Goal: Information Seeking & Learning: Learn about a topic

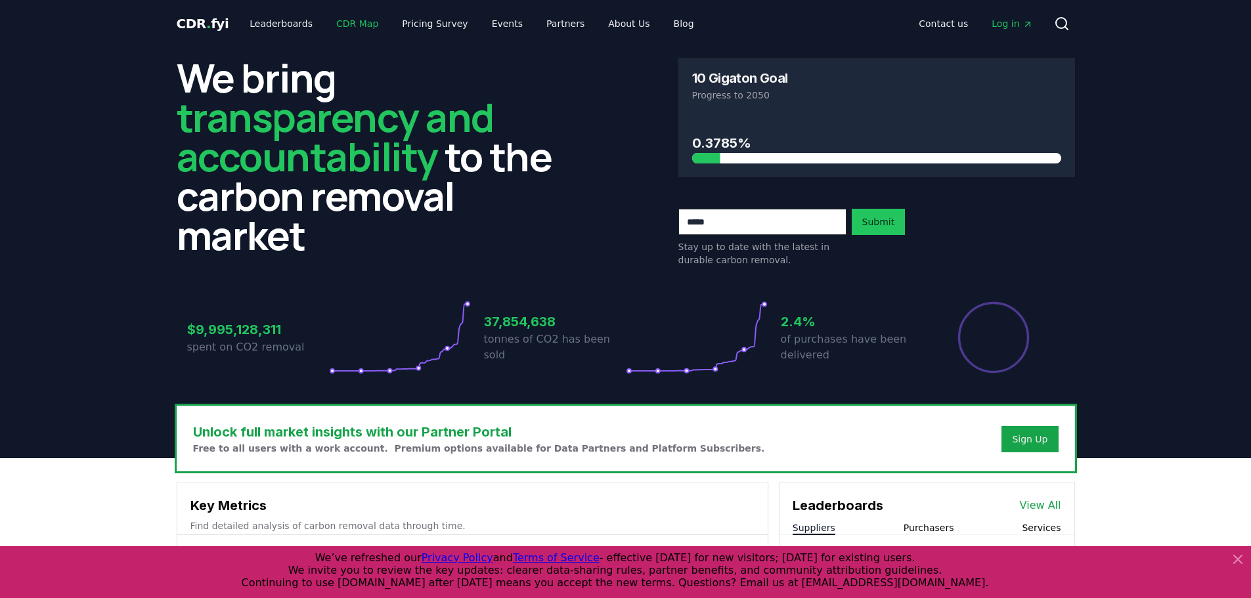
click at [348, 30] on link "CDR Map" at bounding box center [357, 24] width 63 height 24
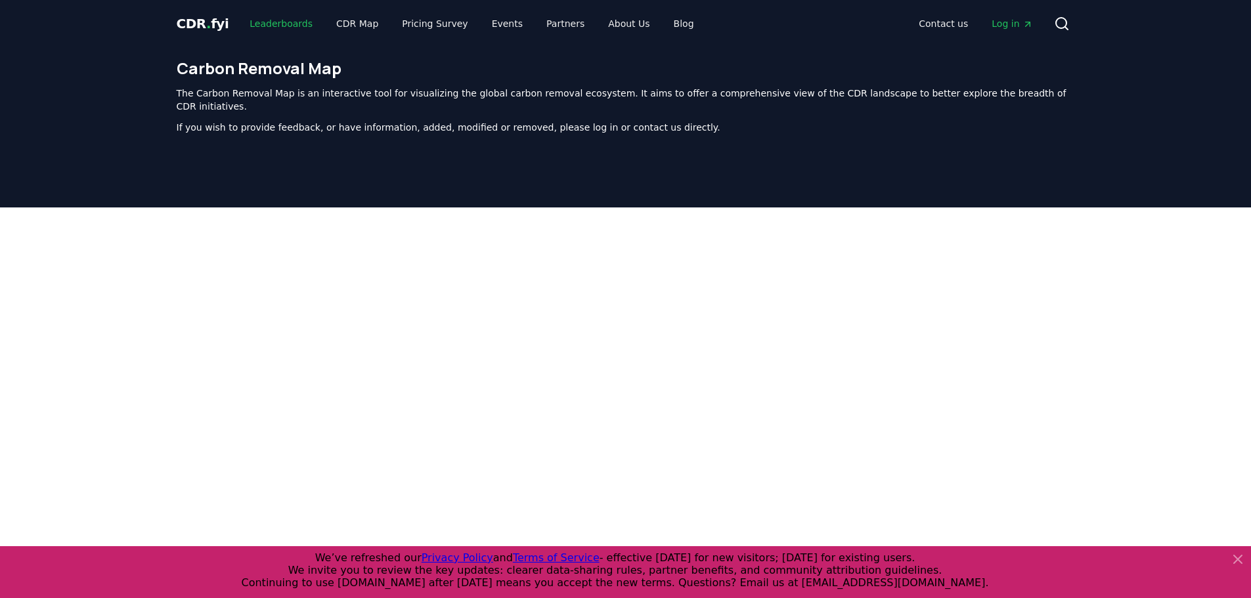
click at [272, 18] on link "Leaderboards" at bounding box center [281, 24] width 84 height 24
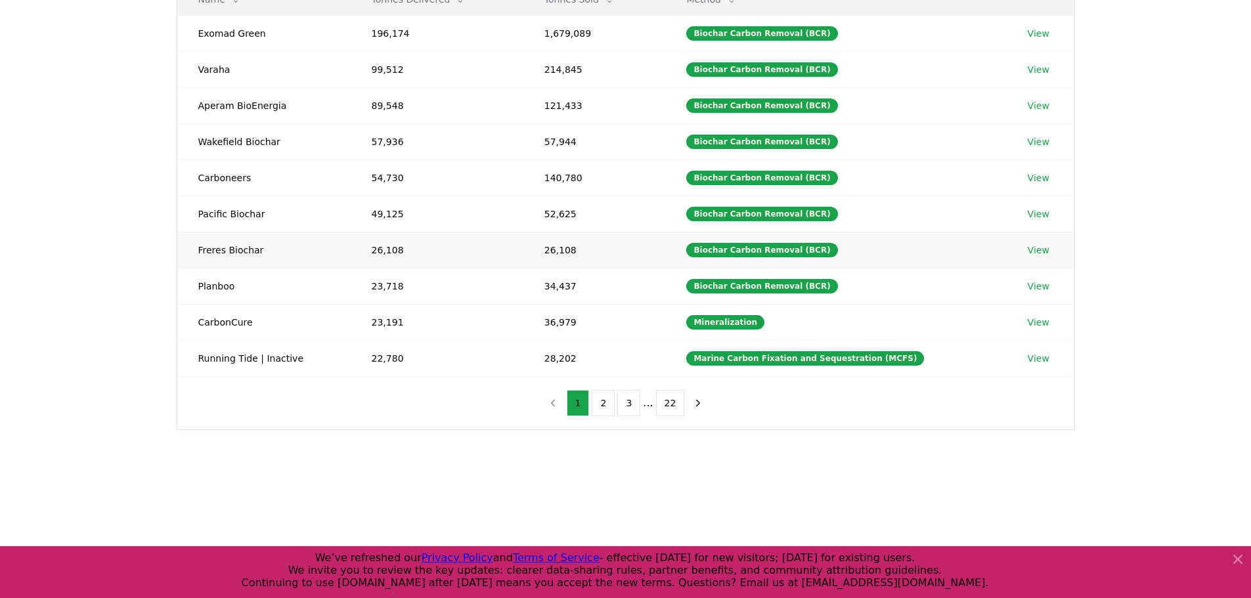
scroll to position [197, 0]
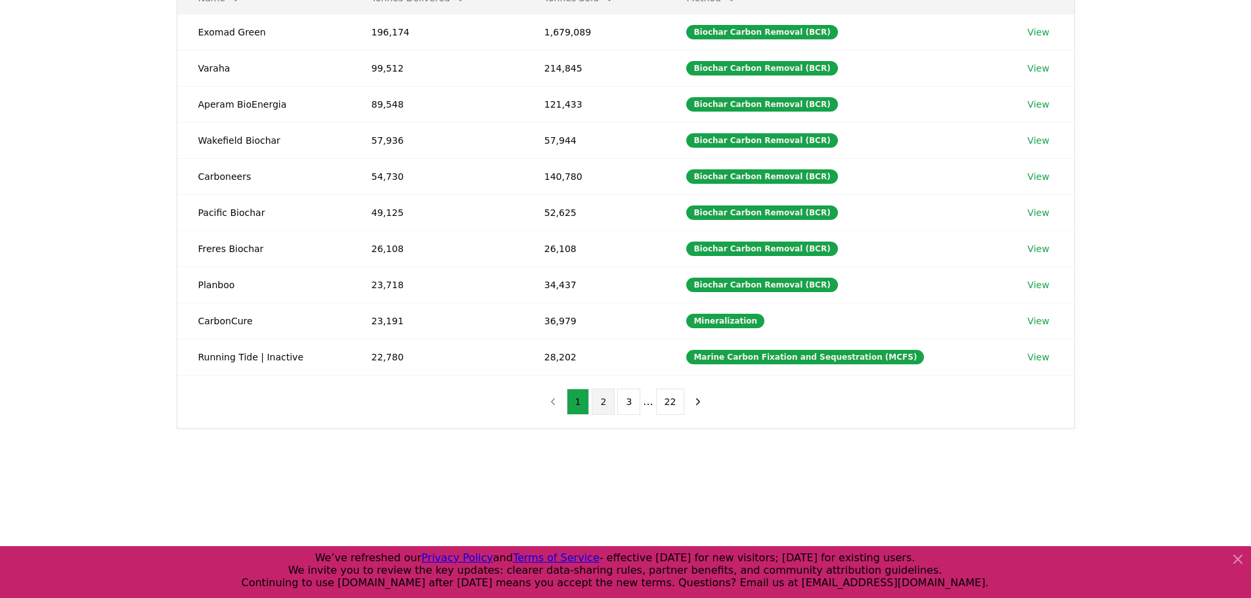
click at [600, 400] on button "2" at bounding box center [603, 402] width 23 height 26
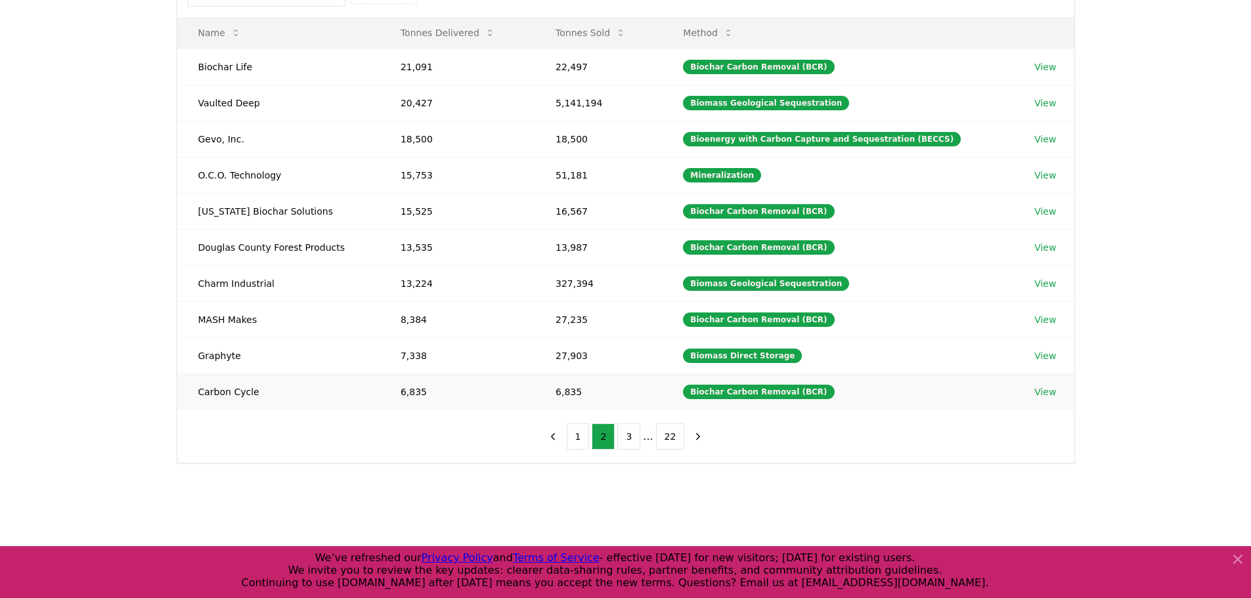
scroll to position [131, 0]
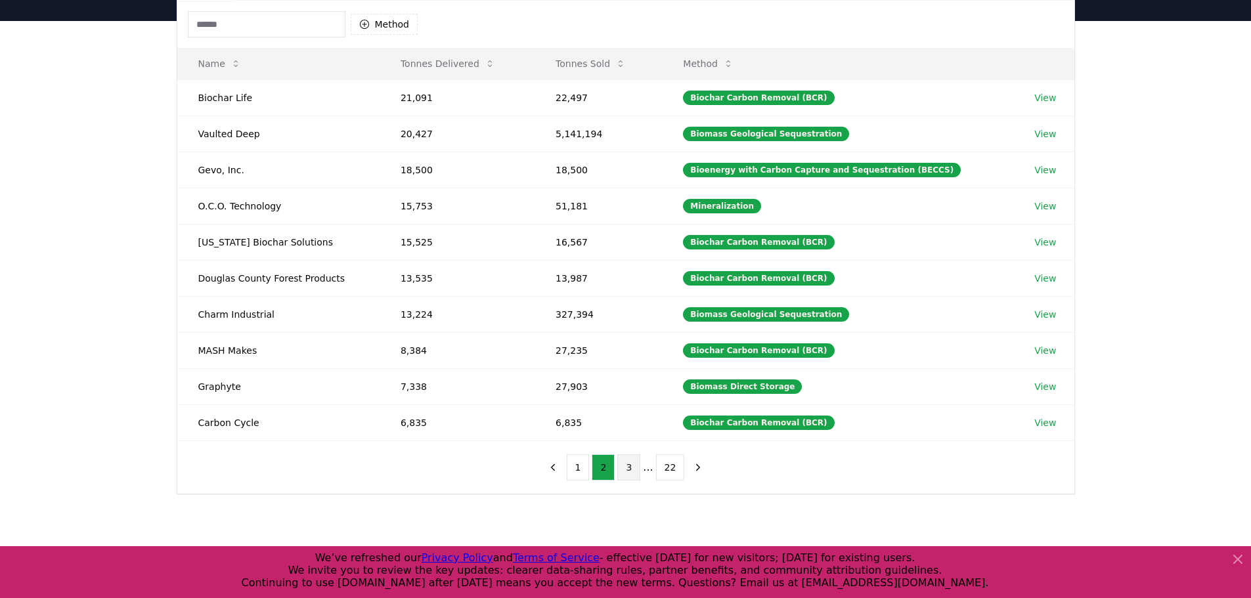
click at [626, 464] on button "3" at bounding box center [628, 468] width 23 height 26
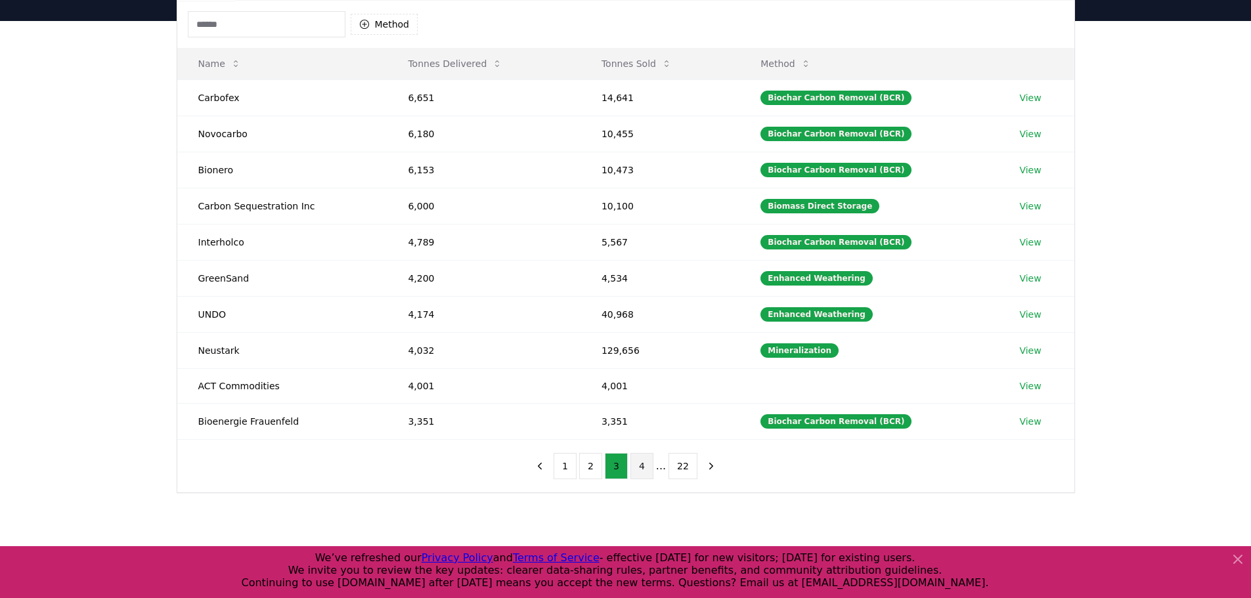
click at [644, 472] on button "4" at bounding box center [642, 466] width 23 height 26
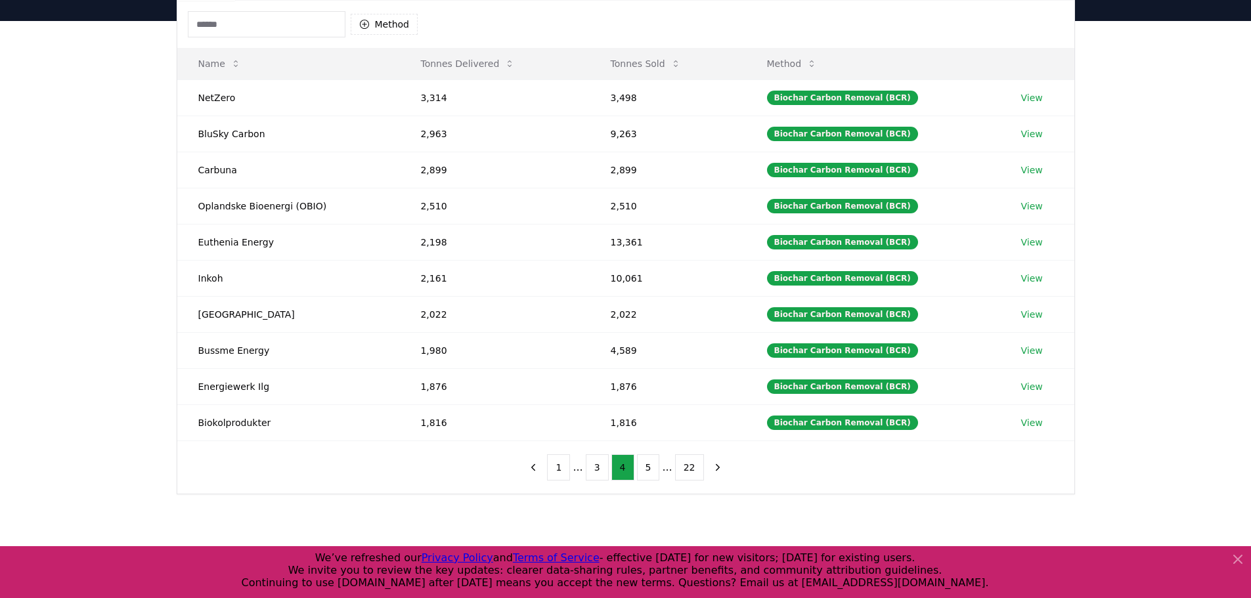
click at [299, 28] on input at bounding box center [267, 24] width 158 height 26
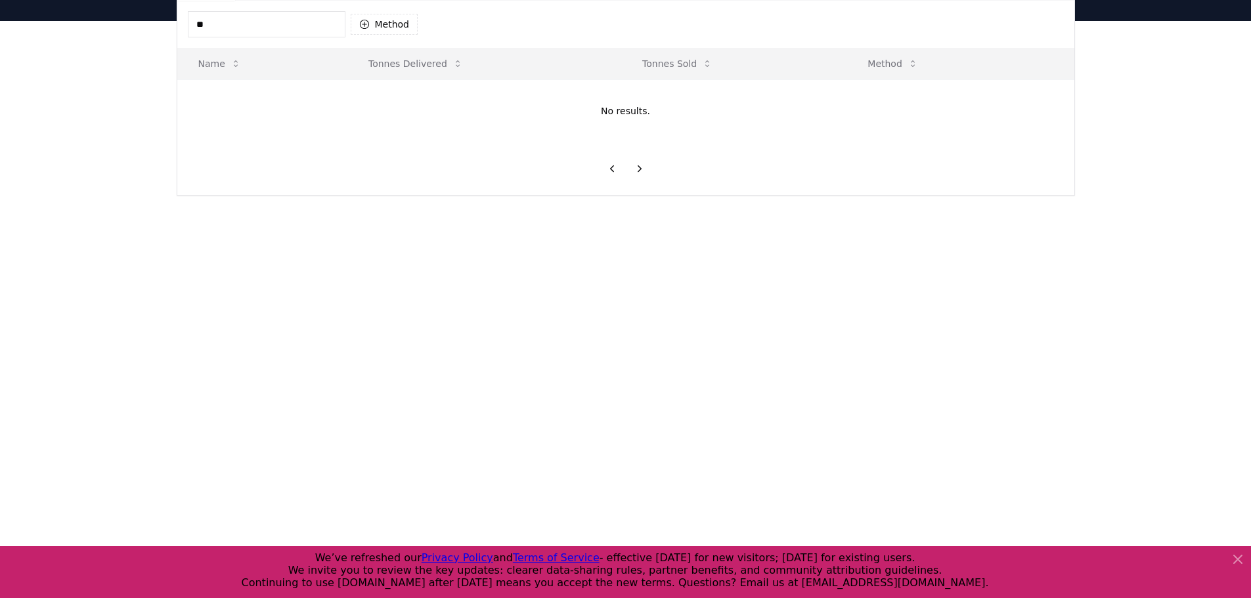
type input "*"
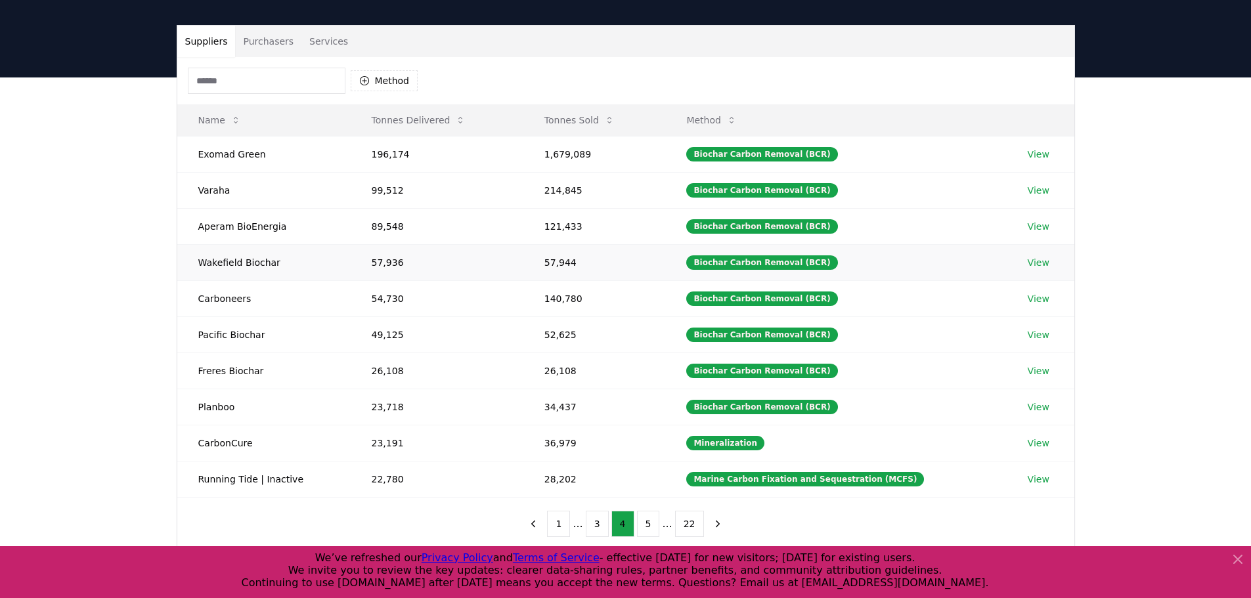
scroll to position [0, 0]
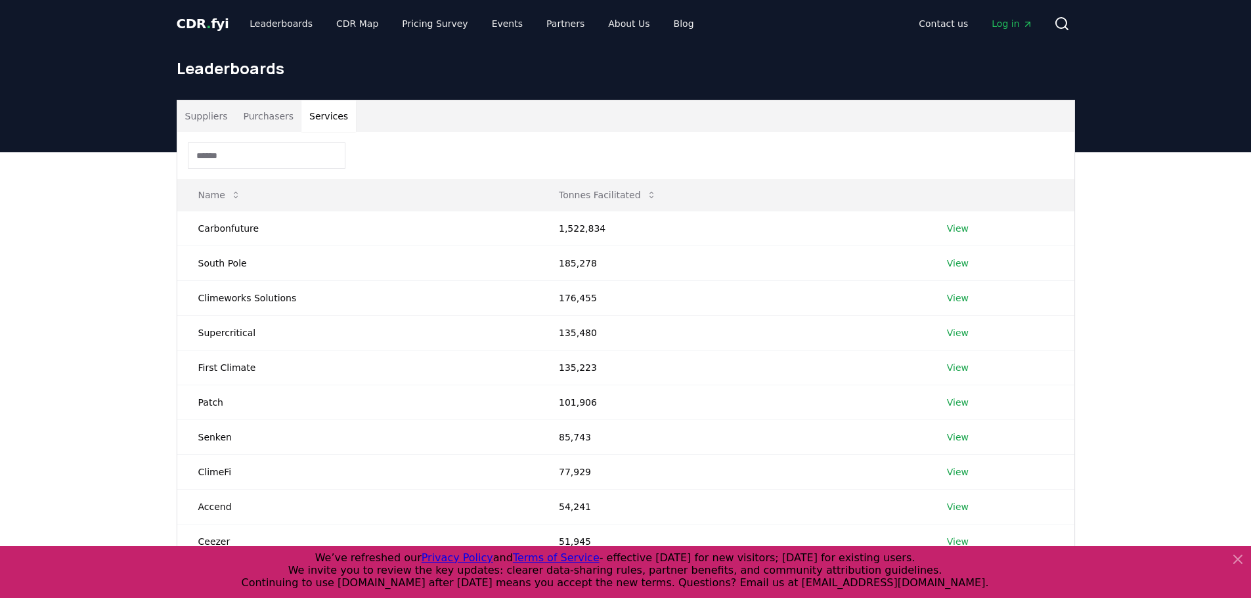
click at [332, 117] on button "Services" at bounding box center [328, 116] width 55 height 32
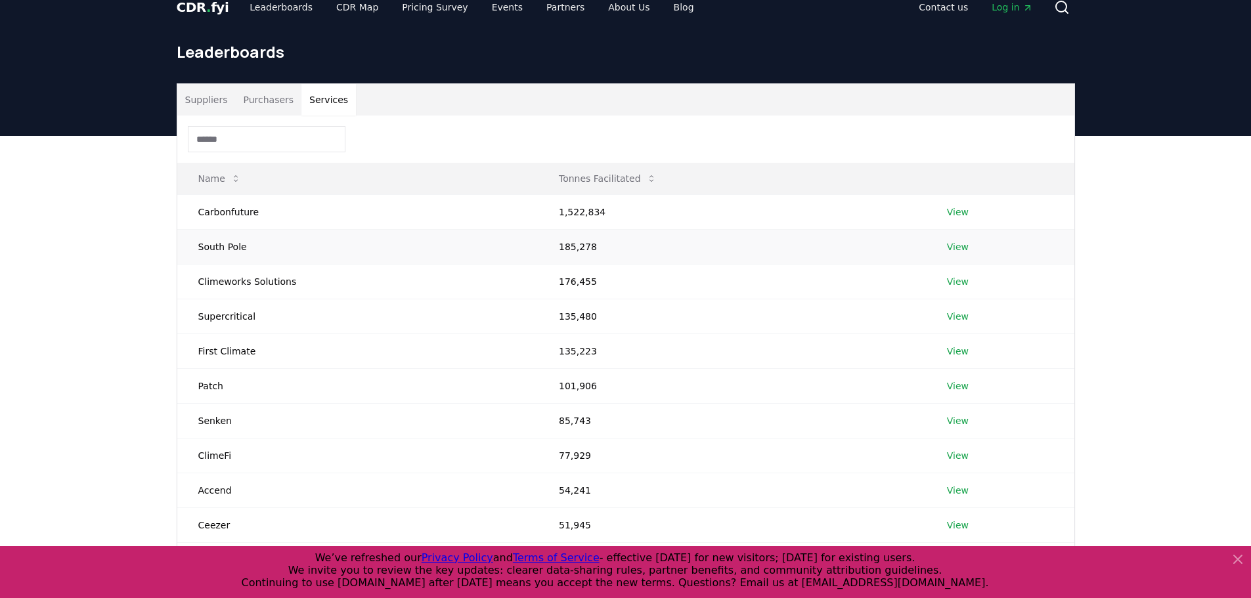
scroll to position [66, 0]
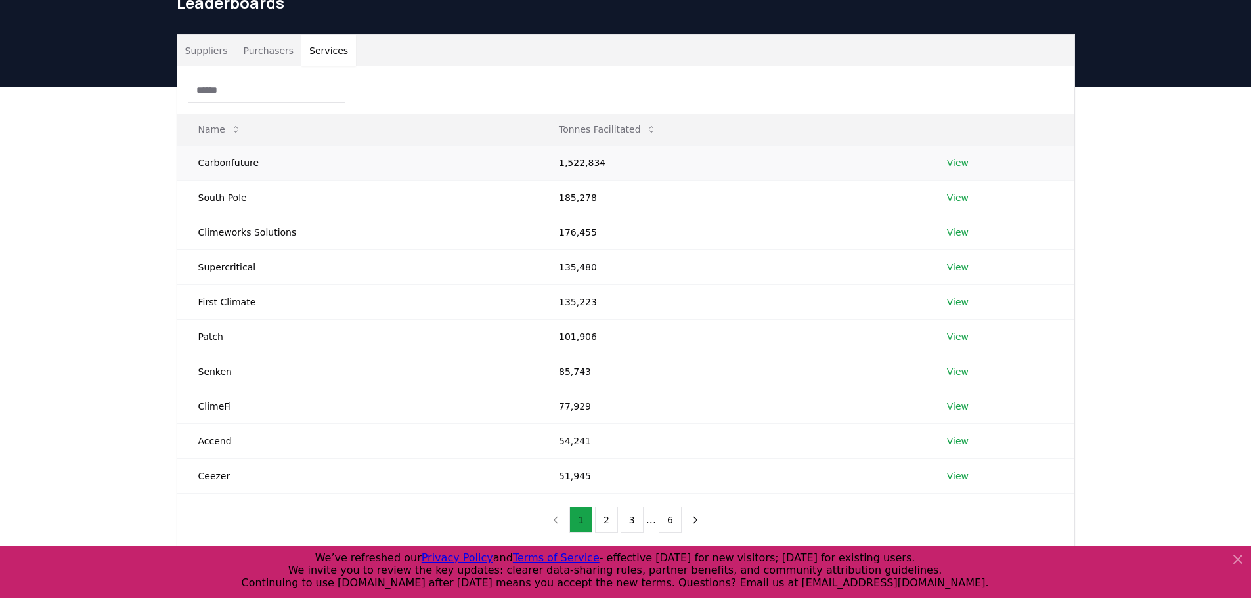
click at [956, 164] on link "View" at bounding box center [958, 162] width 22 height 13
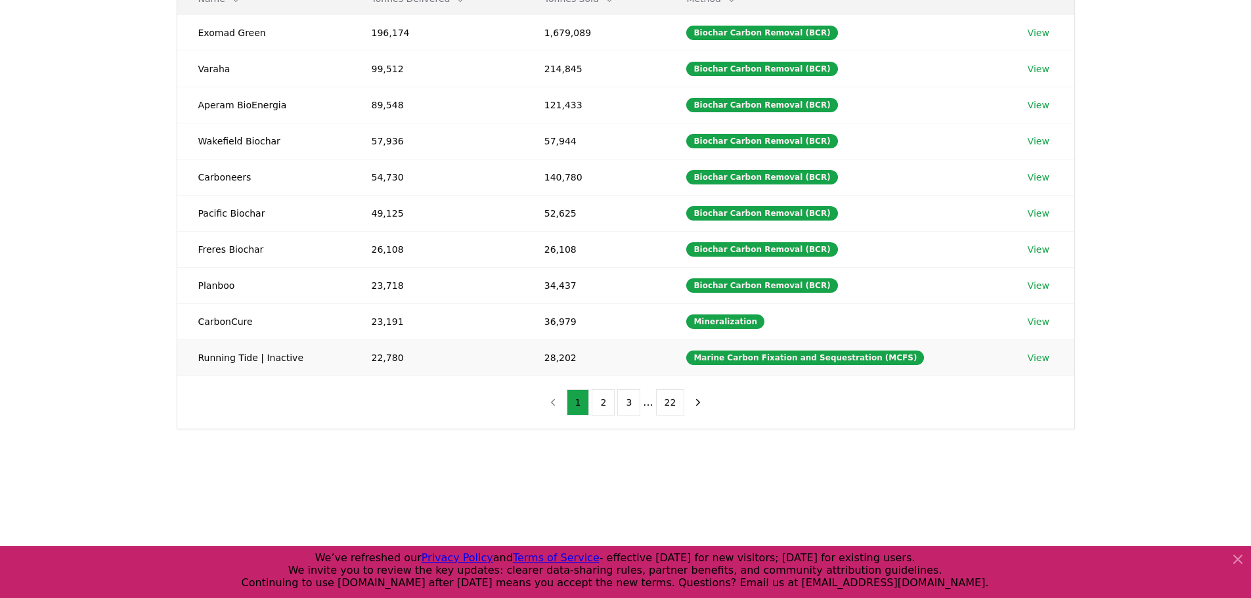
scroll to position [197, 0]
click at [606, 409] on button "2" at bounding box center [603, 402] width 23 height 26
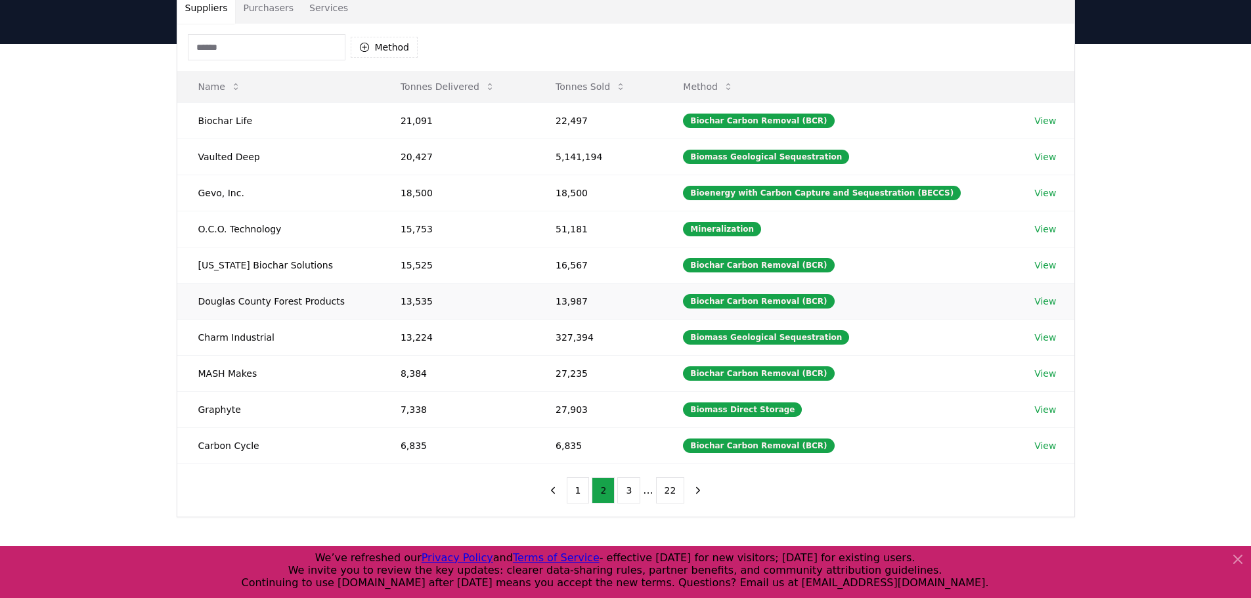
scroll to position [131, 0]
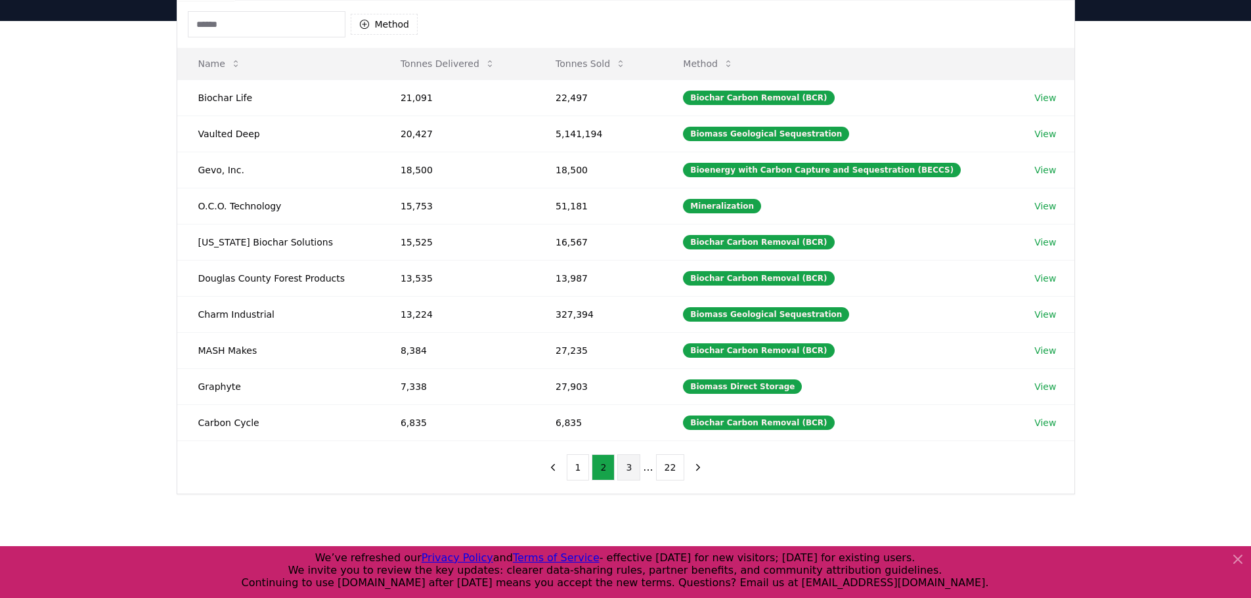
click at [631, 472] on button "3" at bounding box center [628, 468] width 23 height 26
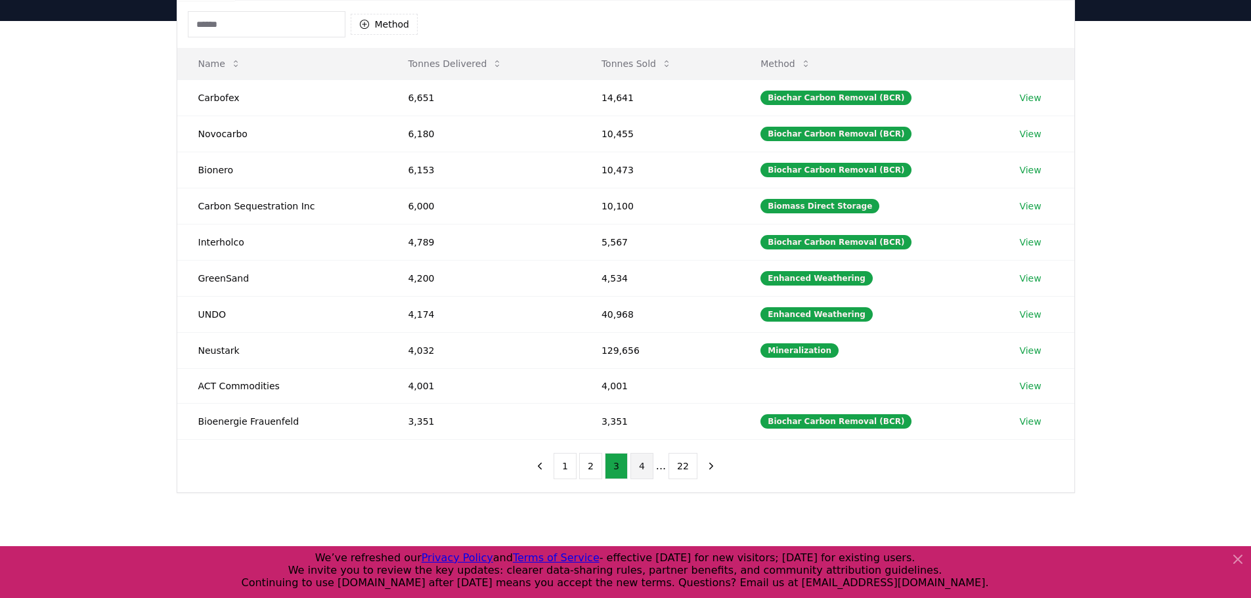
click at [641, 471] on button "4" at bounding box center [642, 466] width 23 height 26
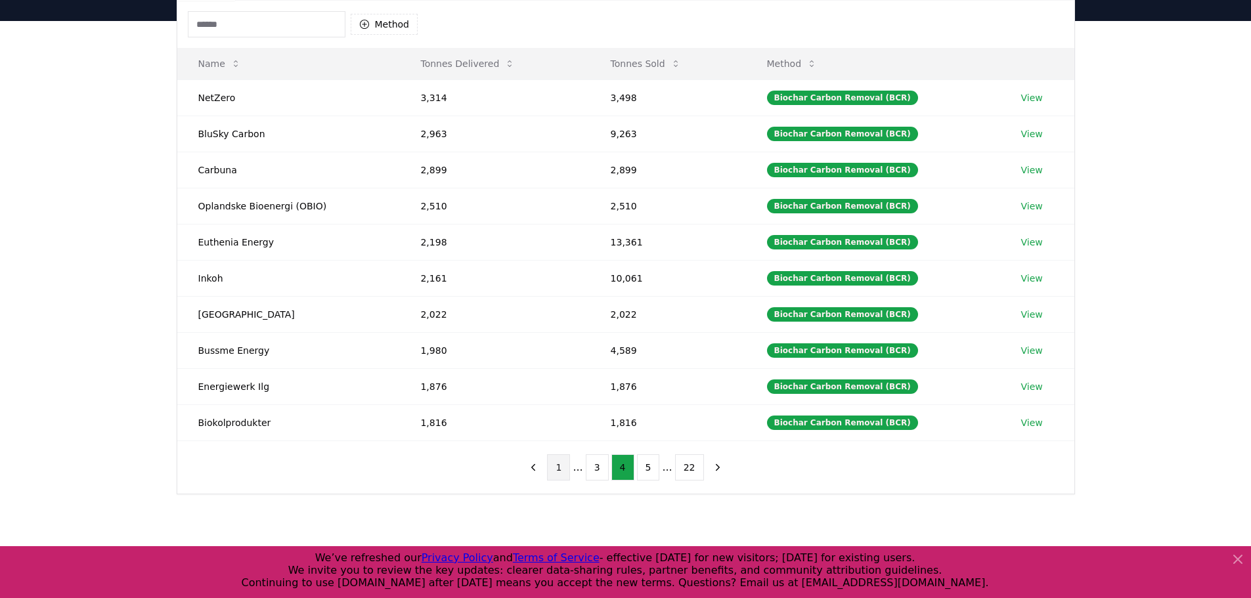
click at [566, 468] on button "1" at bounding box center [558, 468] width 23 height 26
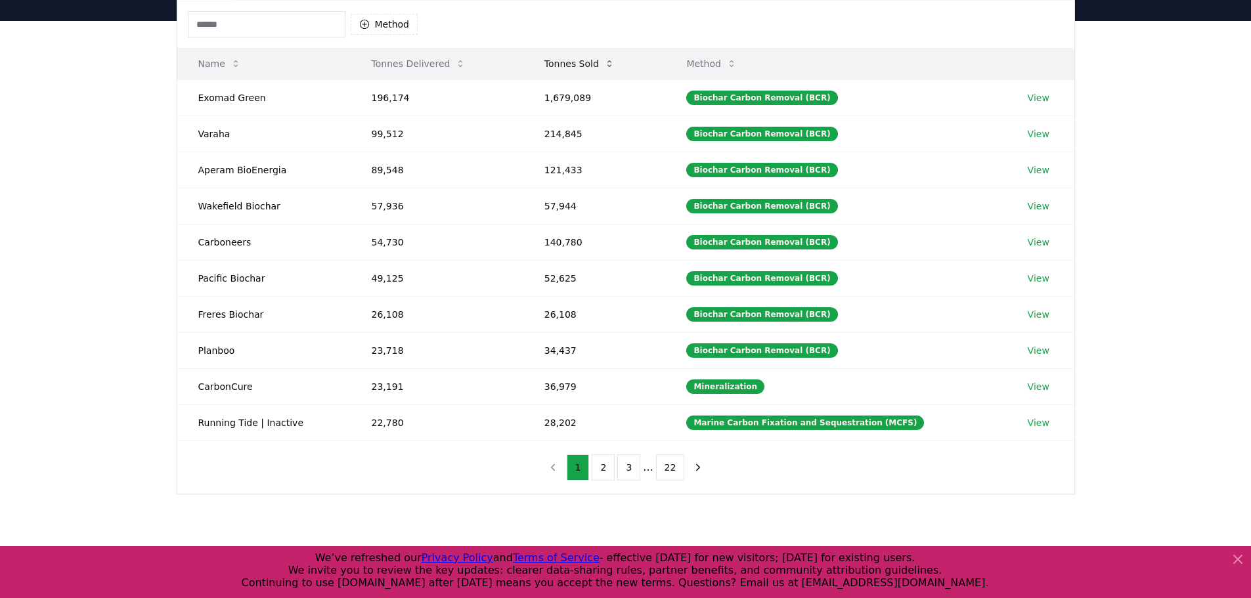
click at [581, 69] on button "Tonnes Sold" at bounding box center [579, 64] width 91 height 26
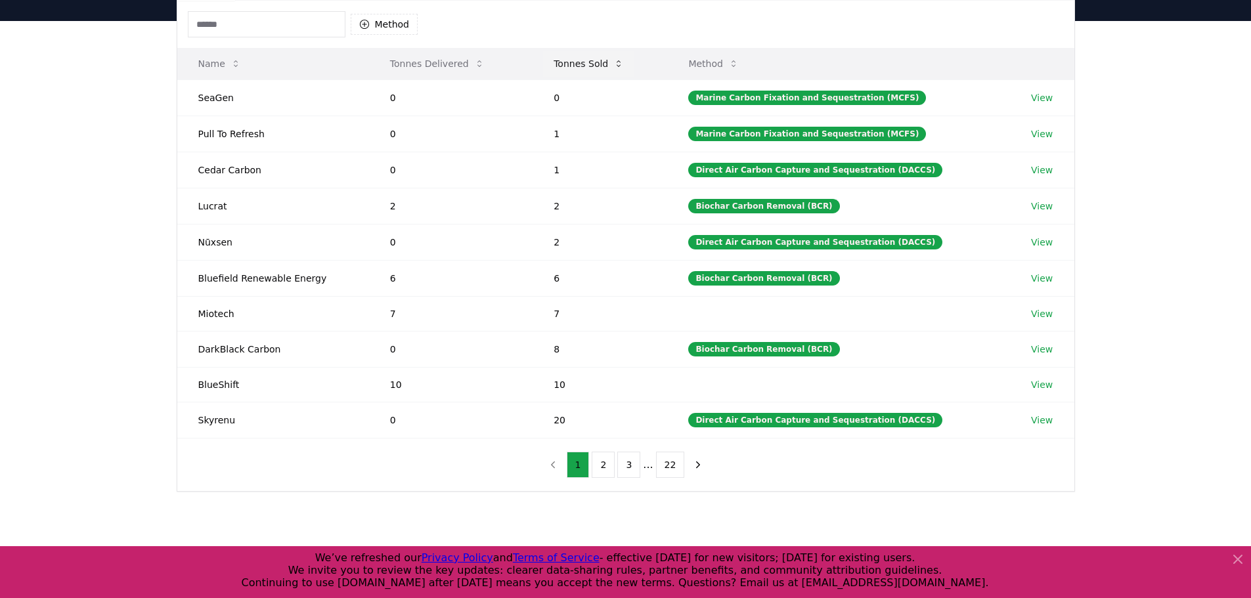
click at [581, 69] on button "Tonnes Sold" at bounding box center [588, 64] width 91 height 26
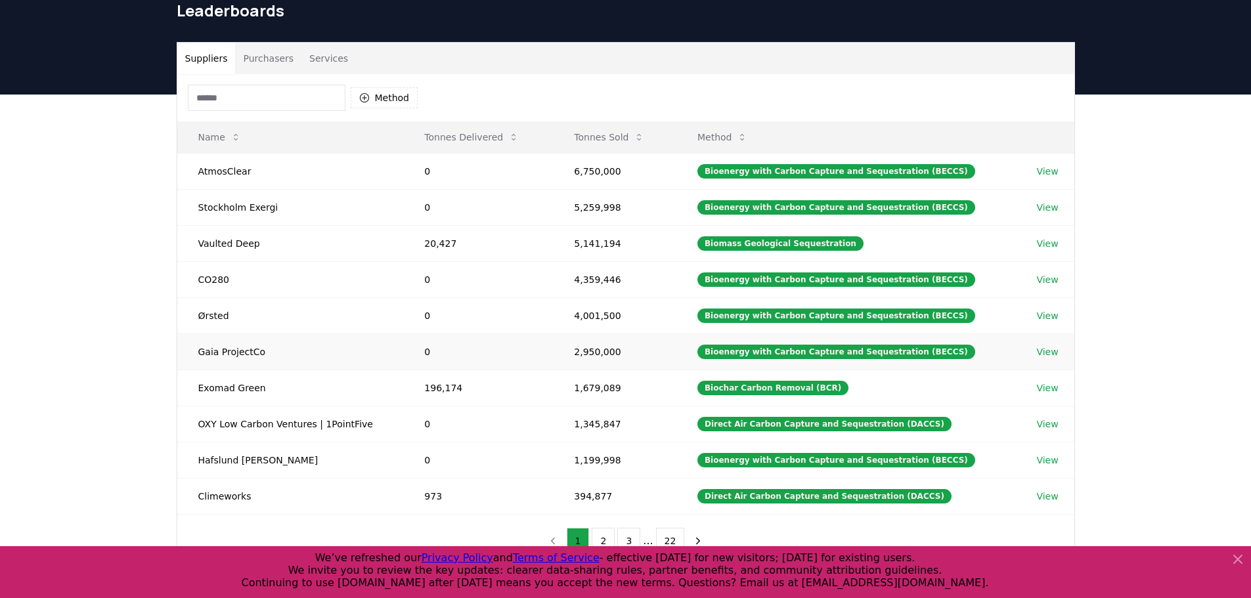
scroll to position [0, 0]
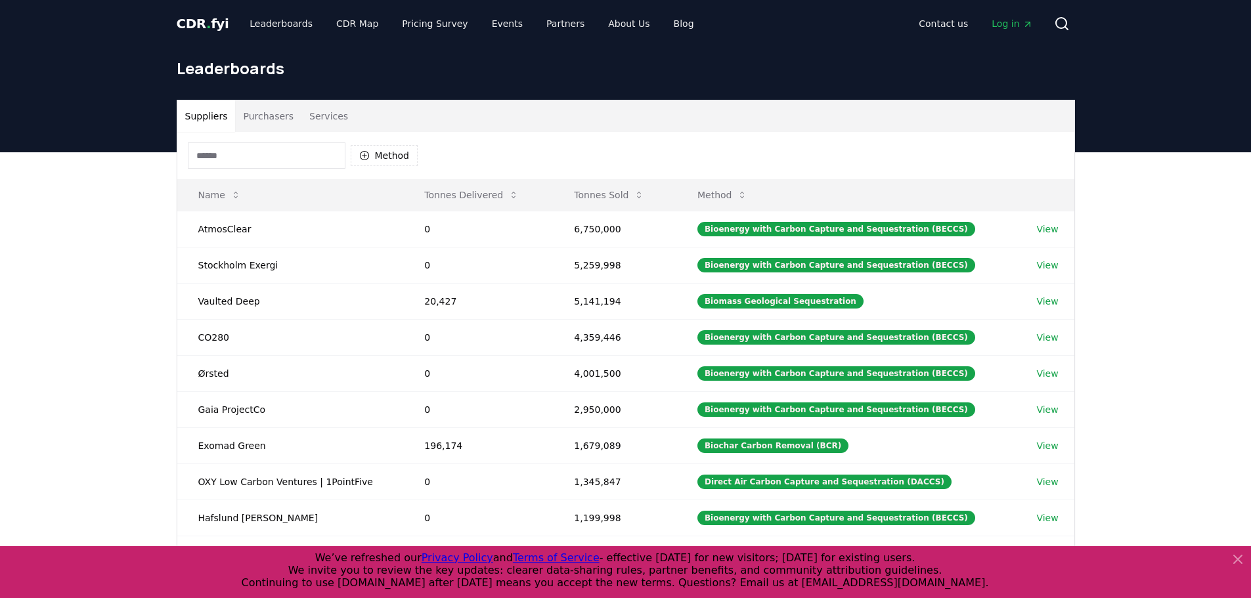
click at [322, 118] on button "Services" at bounding box center [328, 116] width 55 height 32
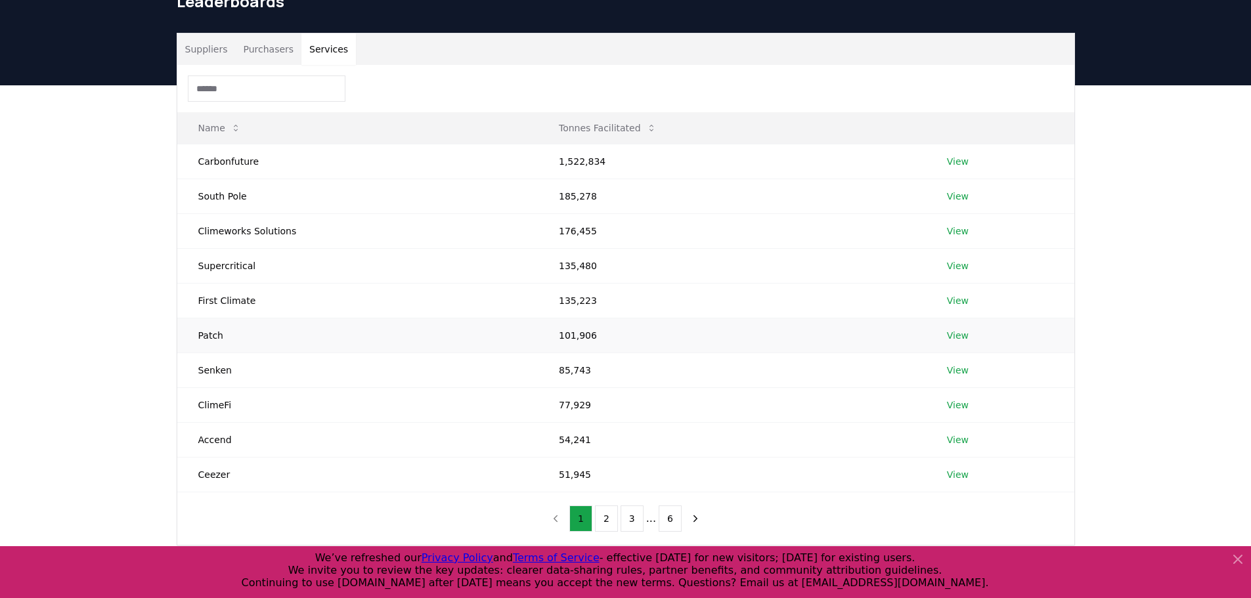
scroll to position [66, 0]
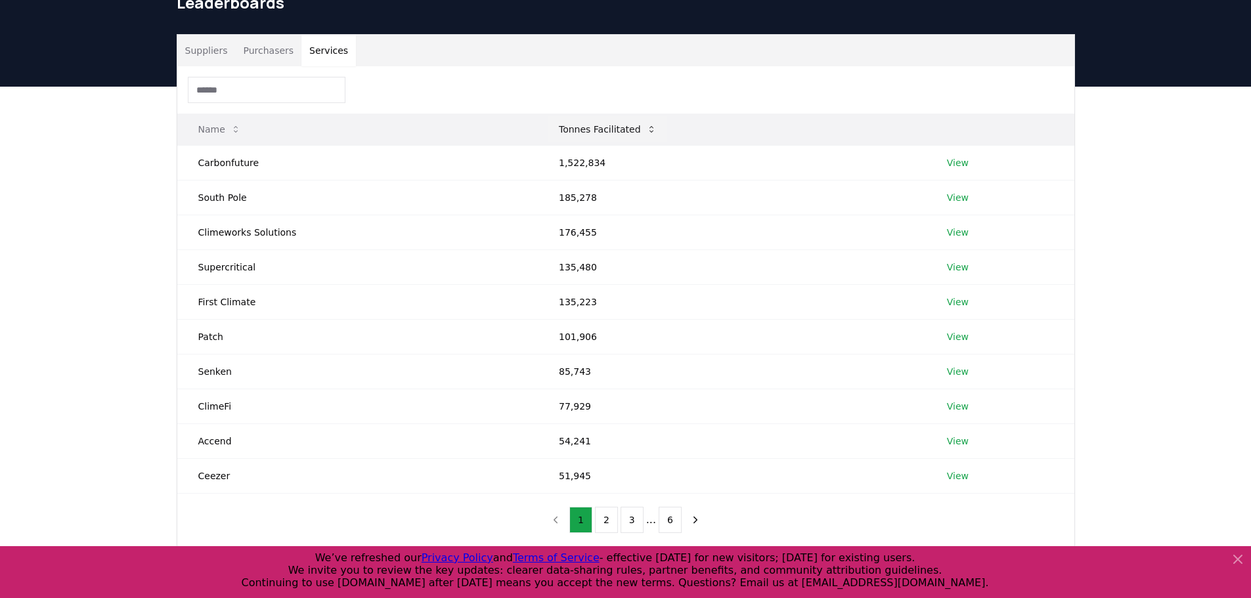
click at [622, 129] on button "Tonnes Facilitated" at bounding box center [607, 129] width 119 height 26
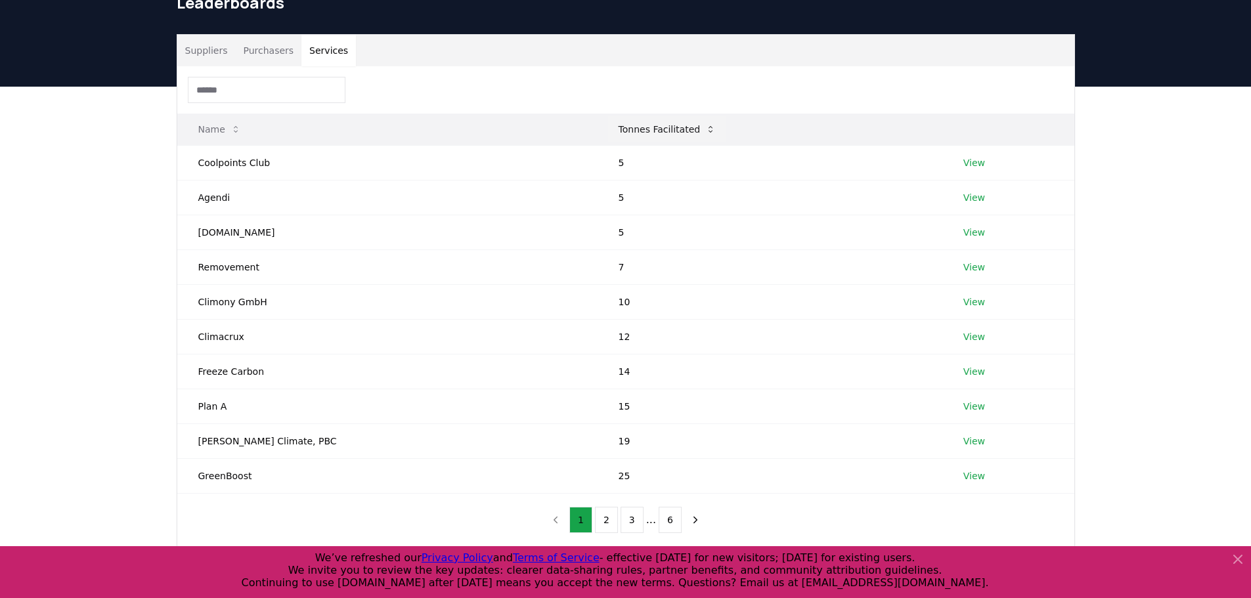
click at [608, 127] on button "Tonnes Facilitated" at bounding box center [667, 129] width 119 height 26
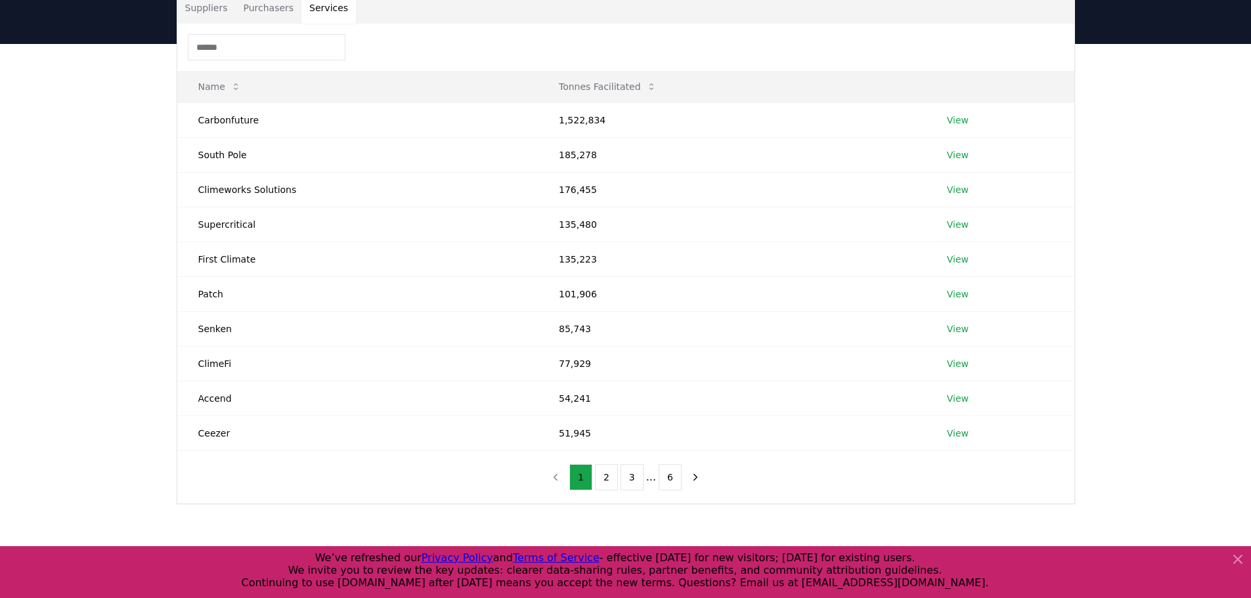
scroll to position [131, 0]
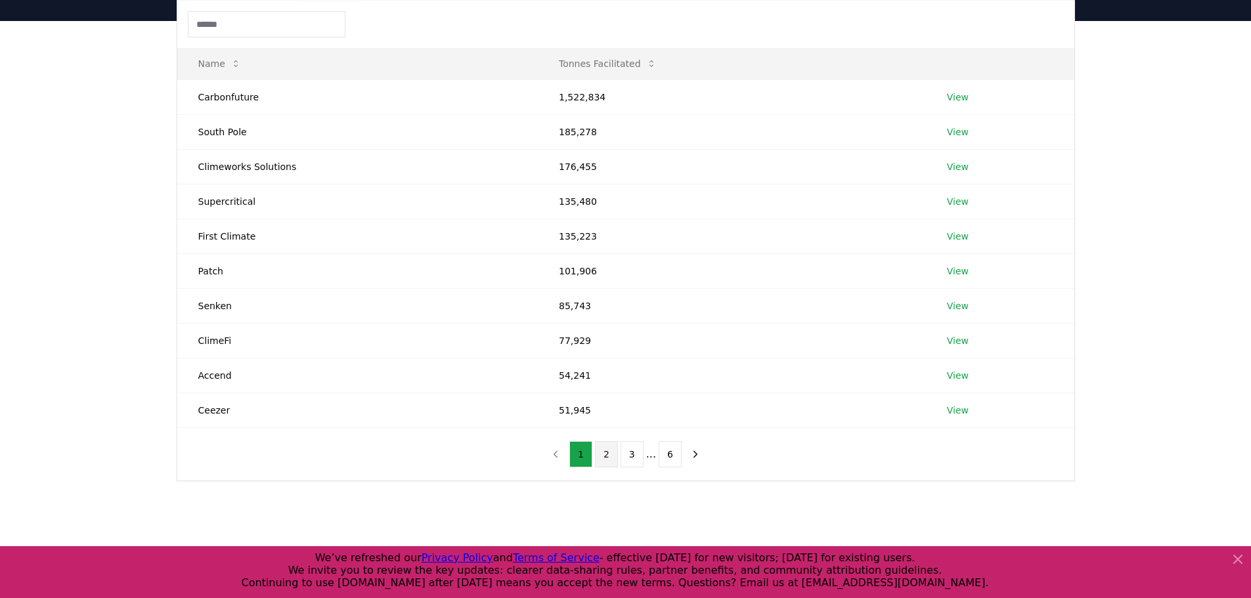
click at [606, 455] on button "2" at bounding box center [606, 454] width 23 height 26
click at [588, 454] on button "1" at bounding box center [580, 454] width 23 height 26
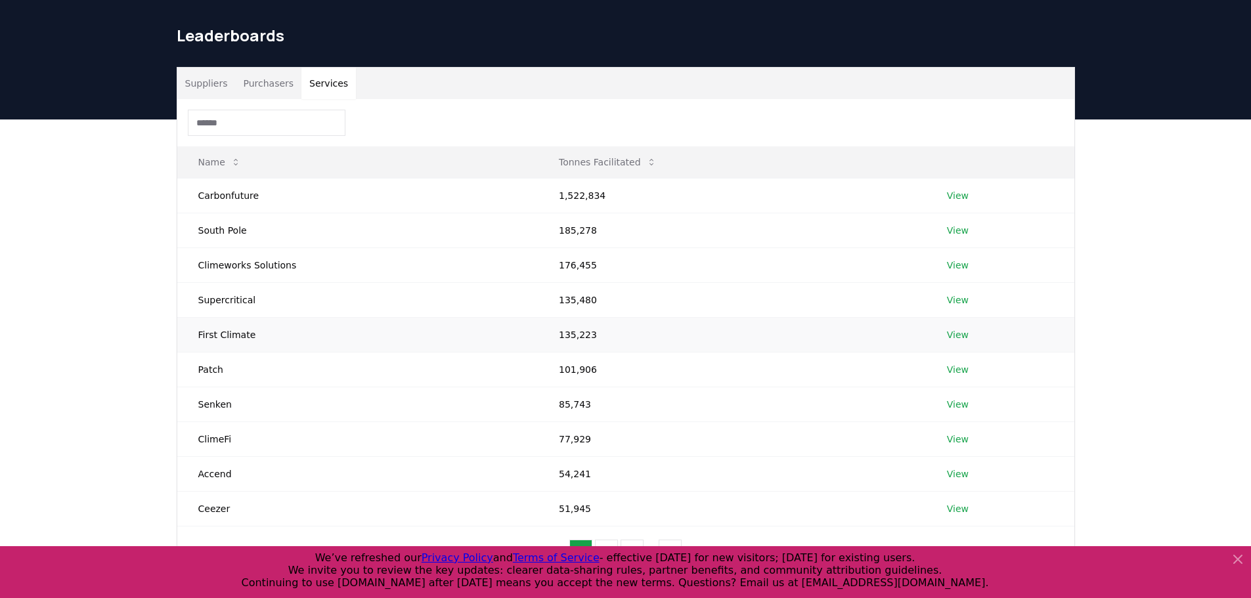
scroll to position [66, 0]
